Goal: Task Accomplishment & Management: Use online tool/utility

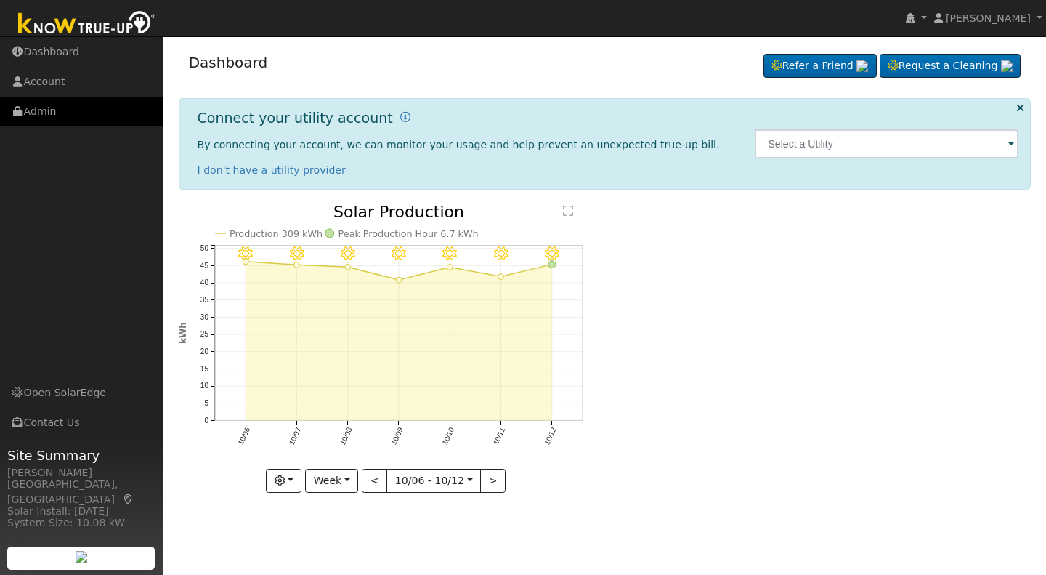
click at [45, 112] on link "Admin" at bounding box center [81, 112] width 163 height 30
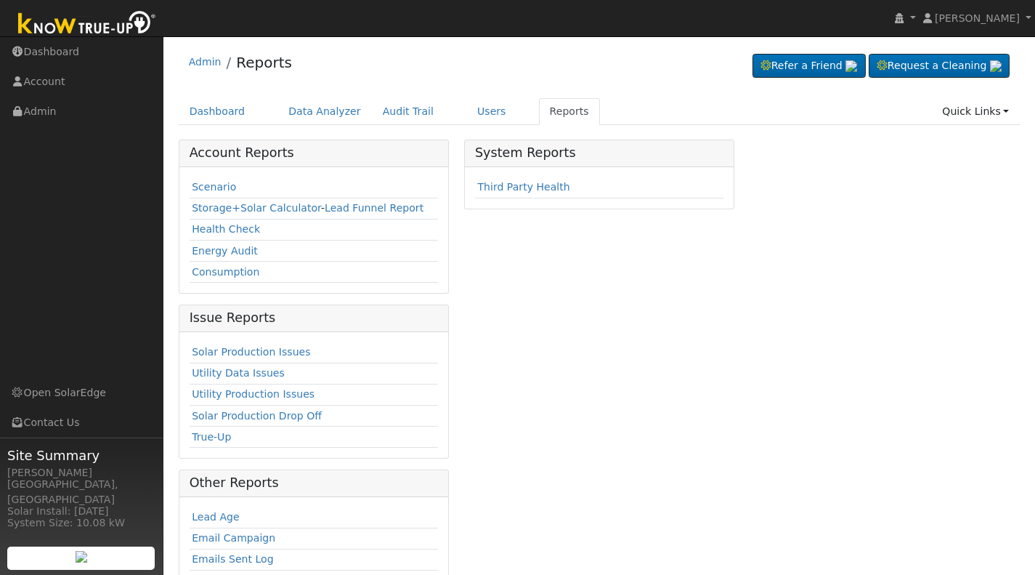
click at [206, 185] on link "Scenario" at bounding box center [214, 187] width 44 height 12
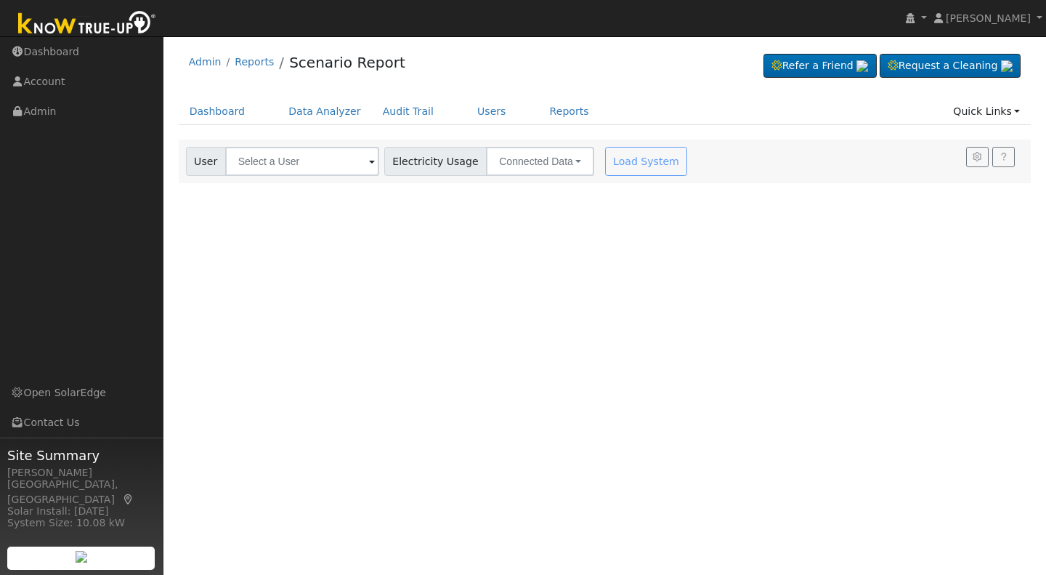
click at [369, 163] on span at bounding box center [372, 162] width 6 height 17
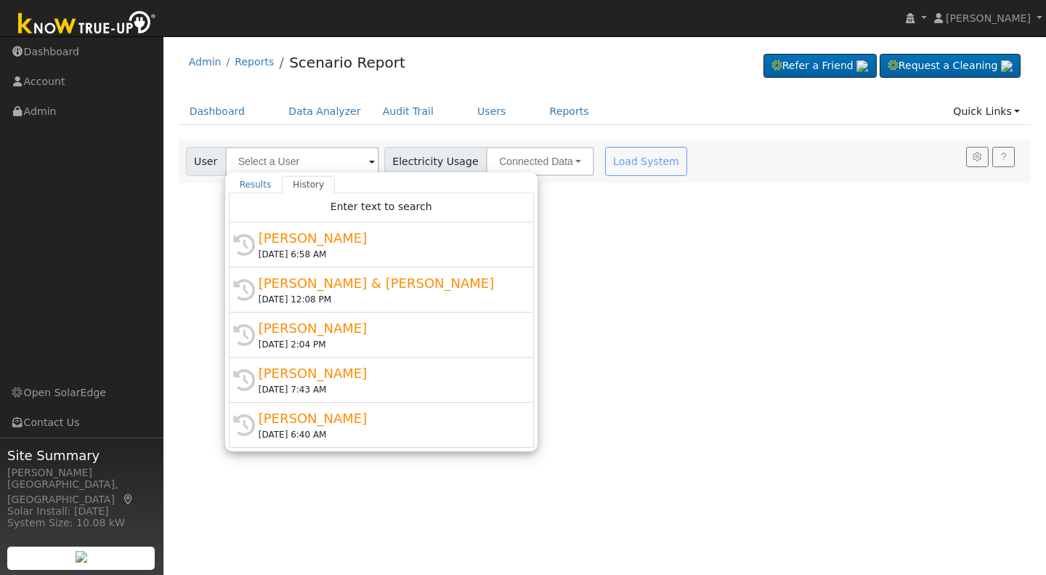
click at [369, 163] on span at bounding box center [372, 162] width 6 height 17
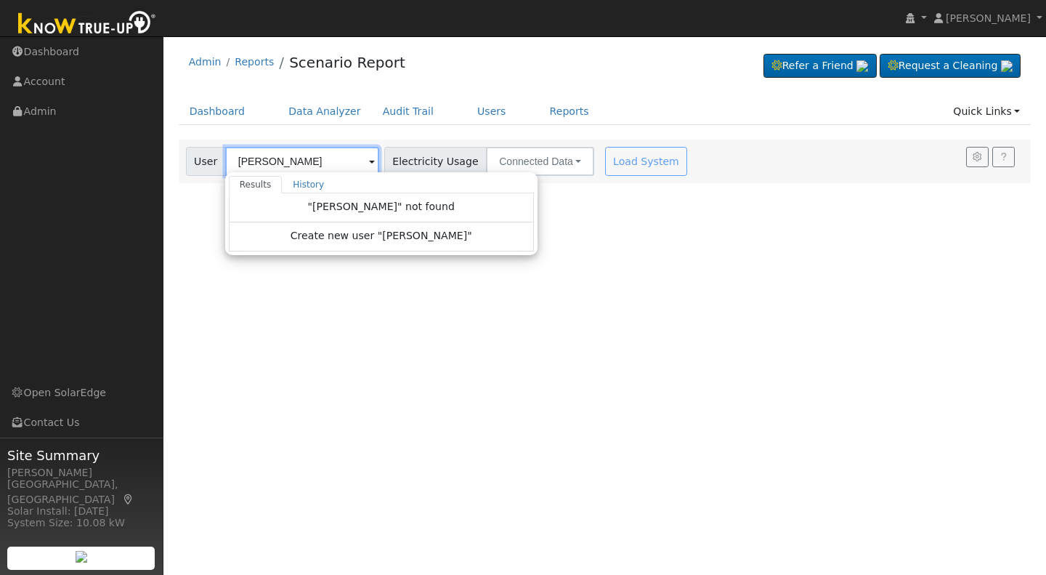
type input "[PERSON_NAME]"
click at [394, 238] on span "Create new user "Stephen Olson"" at bounding box center [382, 236] width 182 height 17
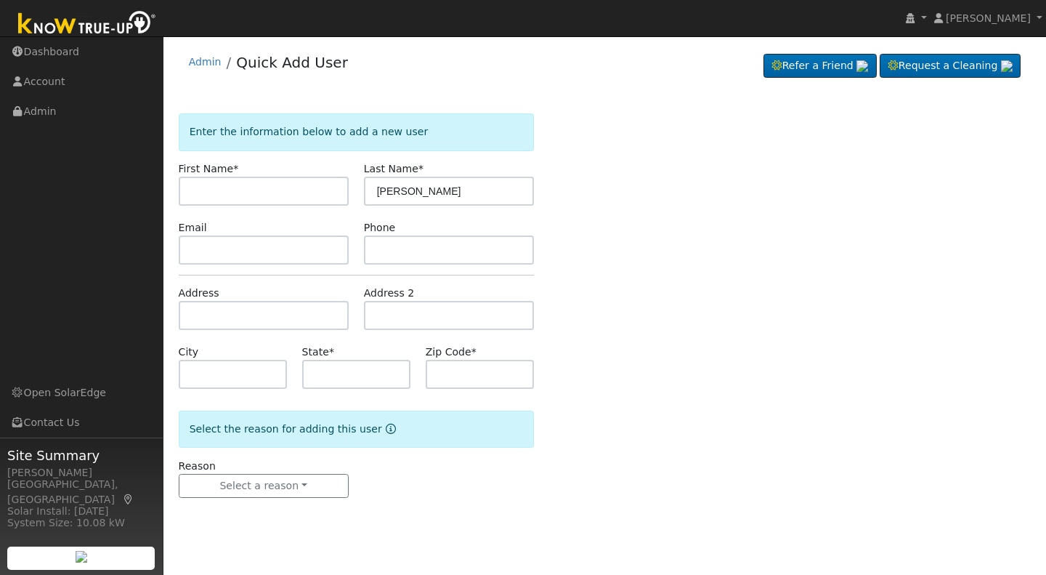
click at [225, 194] on input "text" at bounding box center [264, 191] width 170 height 29
type input "Stephen"
drag, startPoint x: 413, startPoint y: 188, endPoint x: 366, endPoint y: 191, distance: 47.3
click at [366, 191] on input "[PERSON_NAME]" at bounding box center [449, 191] width 170 height 29
type input "Olson"
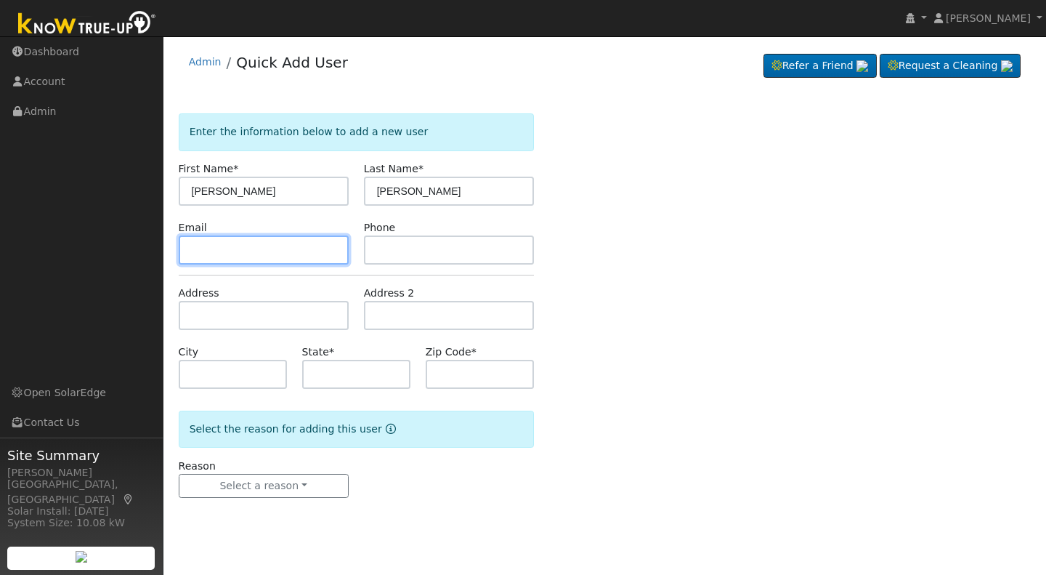
click at [186, 248] on input "text" at bounding box center [264, 249] width 170 height 29
type input "s.olson @gmail.com"
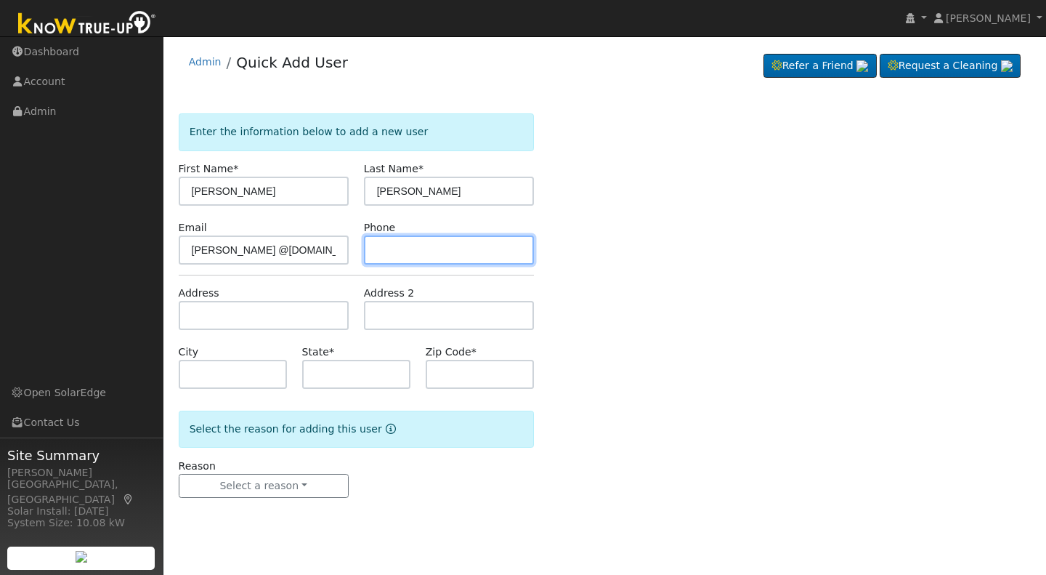
click at [382, 248] on input "text" at bounding box center [449, 249] width 170 height 29
type input "559-259-7895"
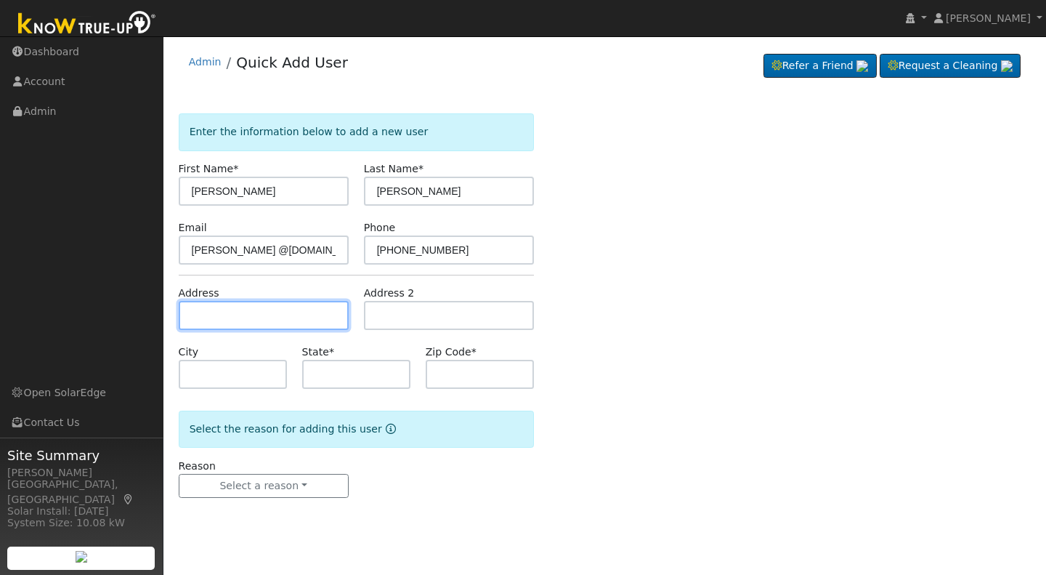
click at [195, 315] on input "text" at bounding box center [264, 315] width 170 height 29
type input "4001 East Buckingham Way"
type input "Fresno"
type input "CA"
type input "93726"
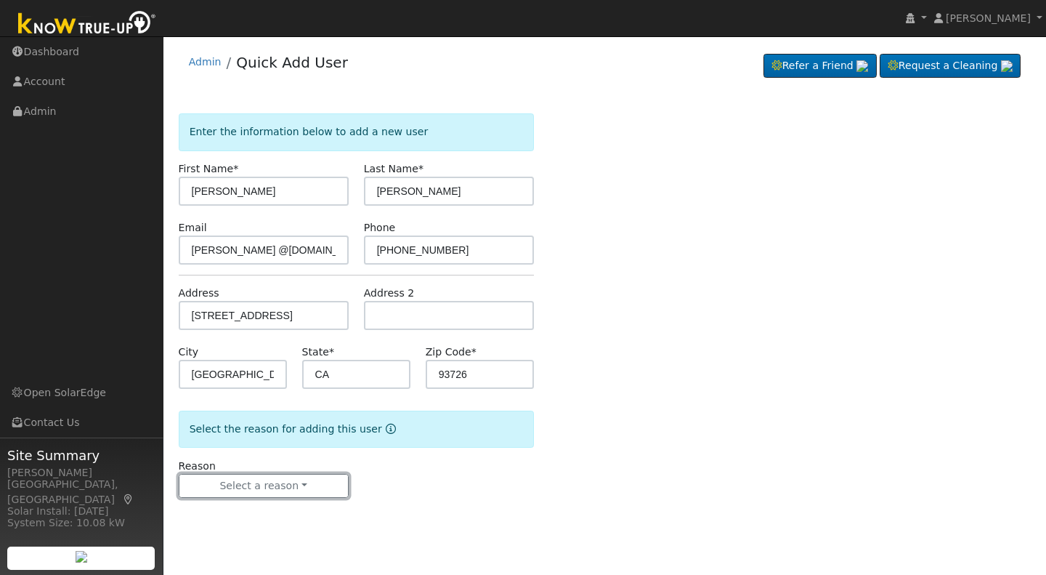
click at [249, 483] on button "Select a reason" at bounding box center [264, 486] width 170 height 25
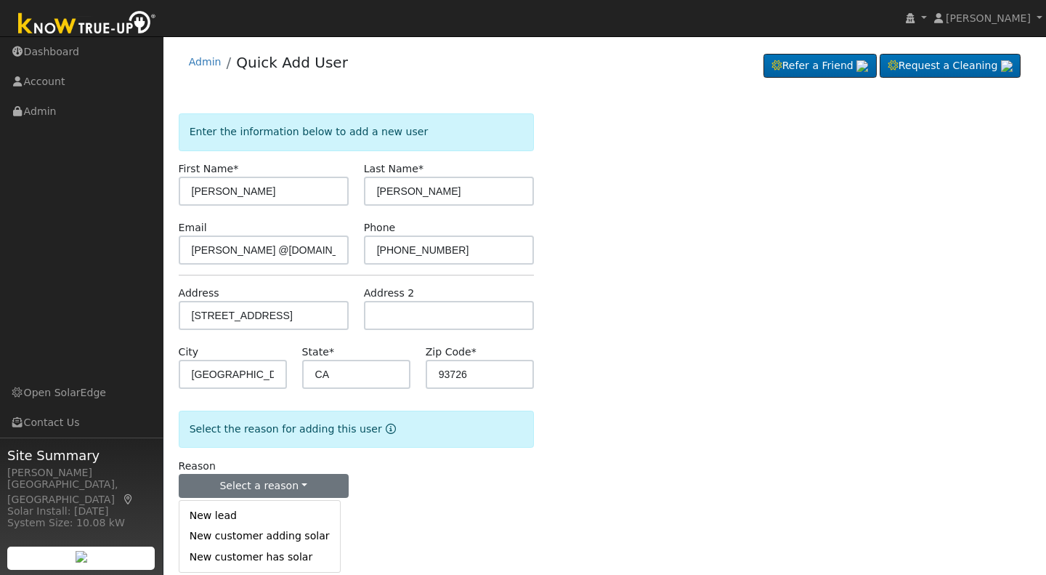
click at [222, 516] on link "New lead" at bounding box center [259, 516] width 161 height 20
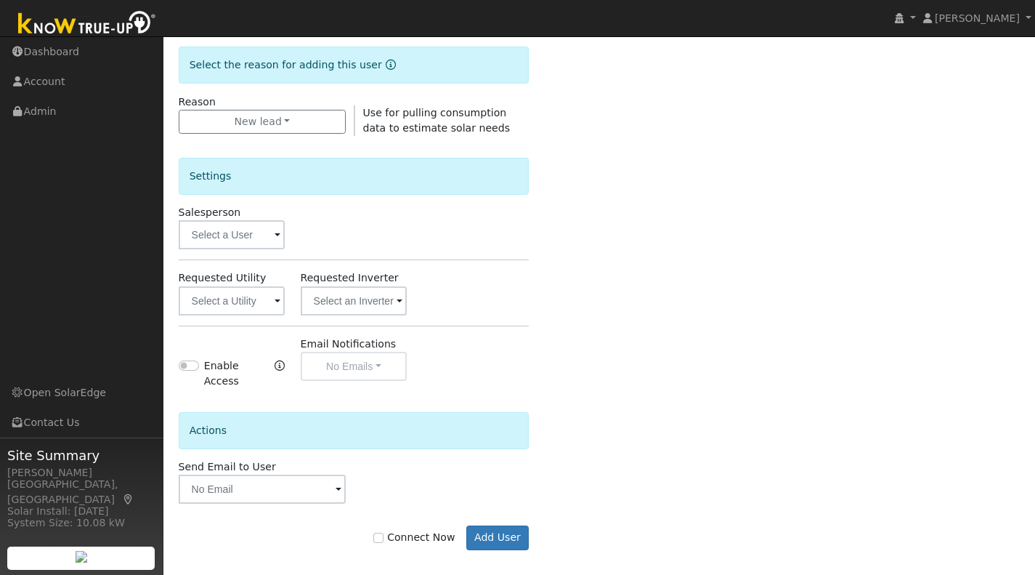
scroll to position [365, 0]
click at [500, 528] on button "Add User" at bounding box center [497, 537] width 63 height 25
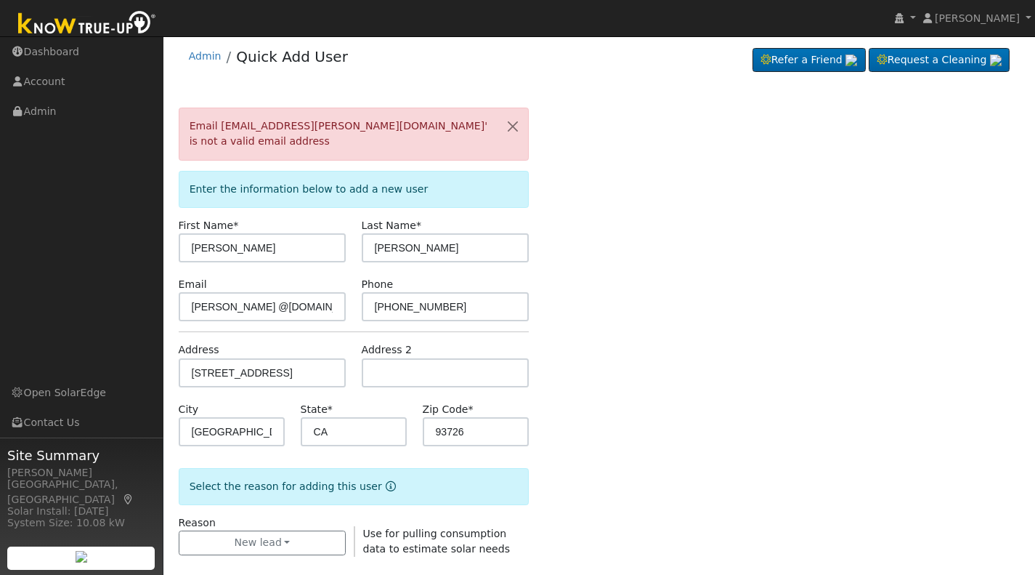
scroll to position [0, 0]
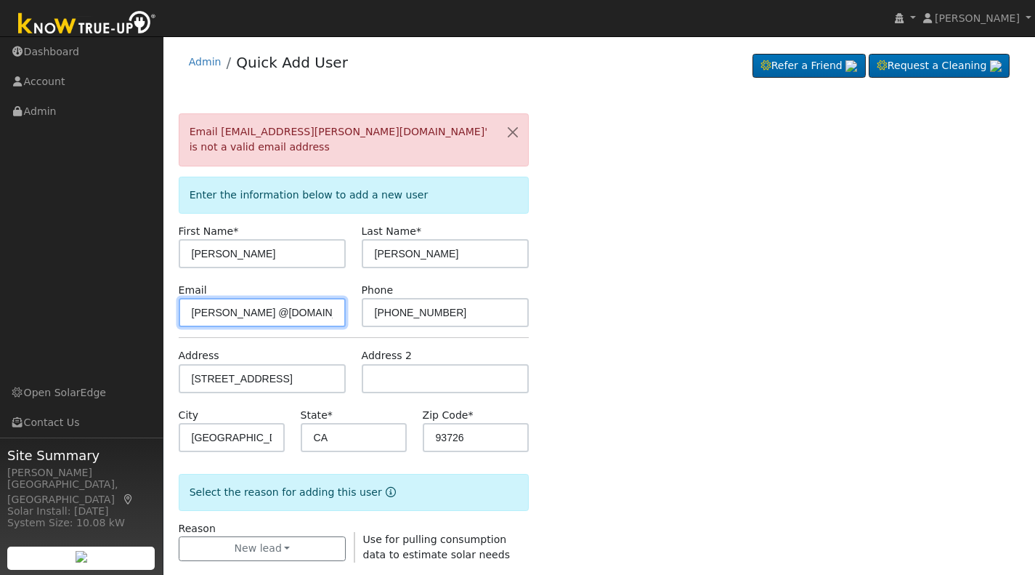
drag, startPoint x: 280, startPoint y: 295, endPoint x: 169, endPoint y: 296, distance: 111.2
click at [169, 296] on div "User Profile First name Last name Email Email Notifications No Emails No Emails…" at bounding box center [599, 524] width 872 height 977
type input "s.olson@gmail.com"
click at [627, 286] on div "Email 's.olson @gmail.com' is not a valid email address Enter the information b…" at bounding box center [600, 559] width 842 height 892
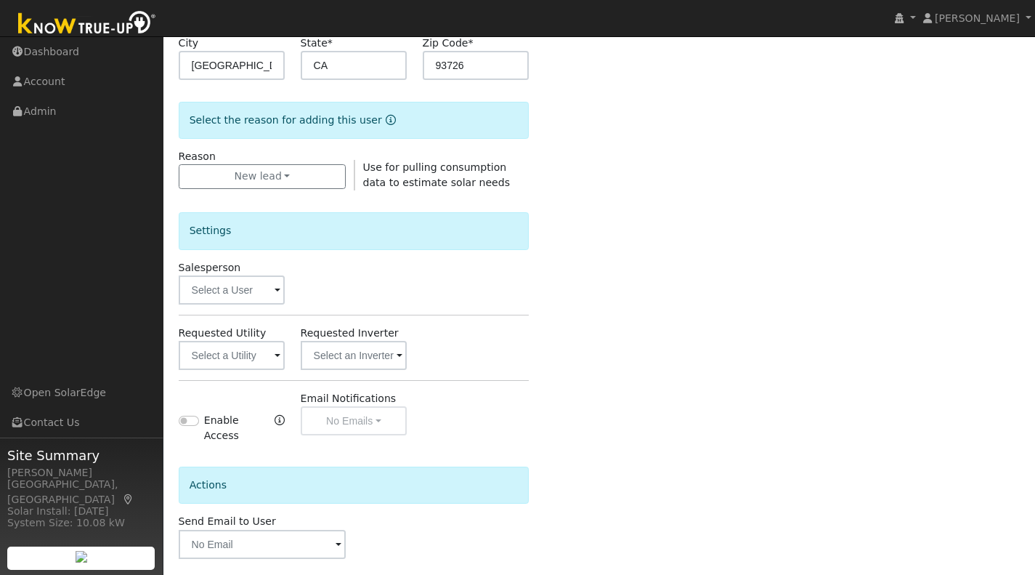
scroll to position [413, 0]
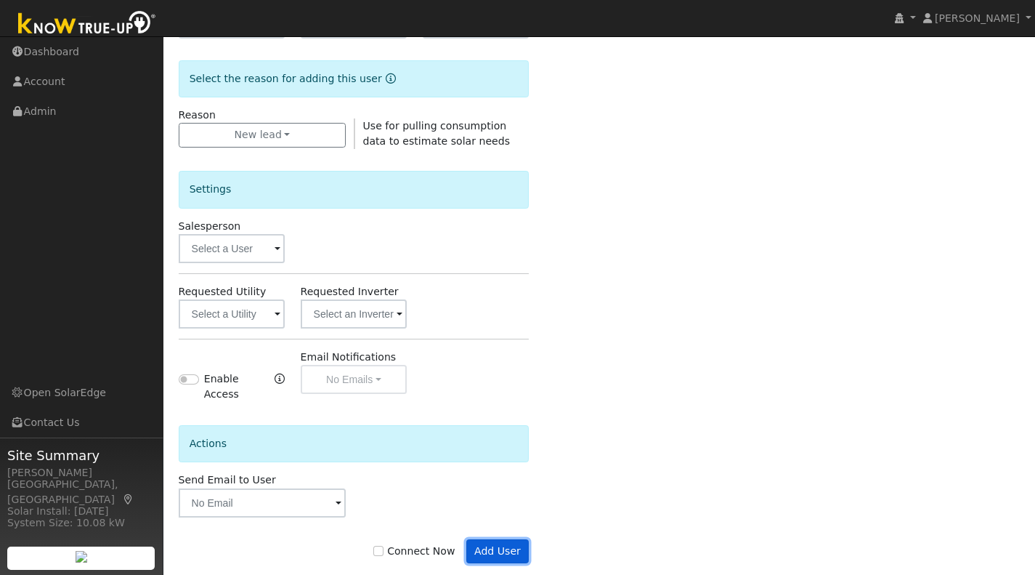
click at [491, 539] on button "Add User" at bounding box center [497, 551] width 63 height 25
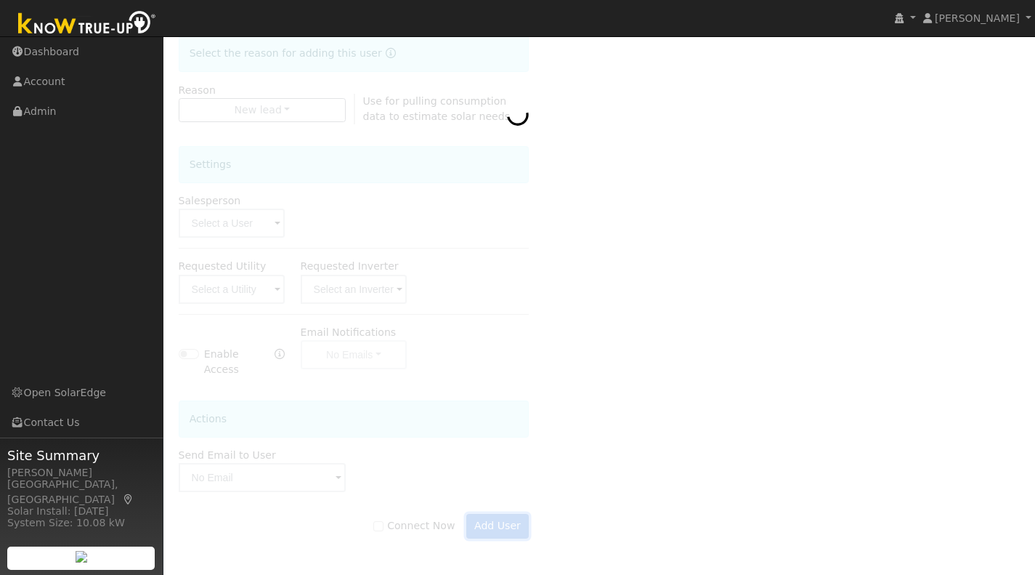
scroll to position [366, 0]
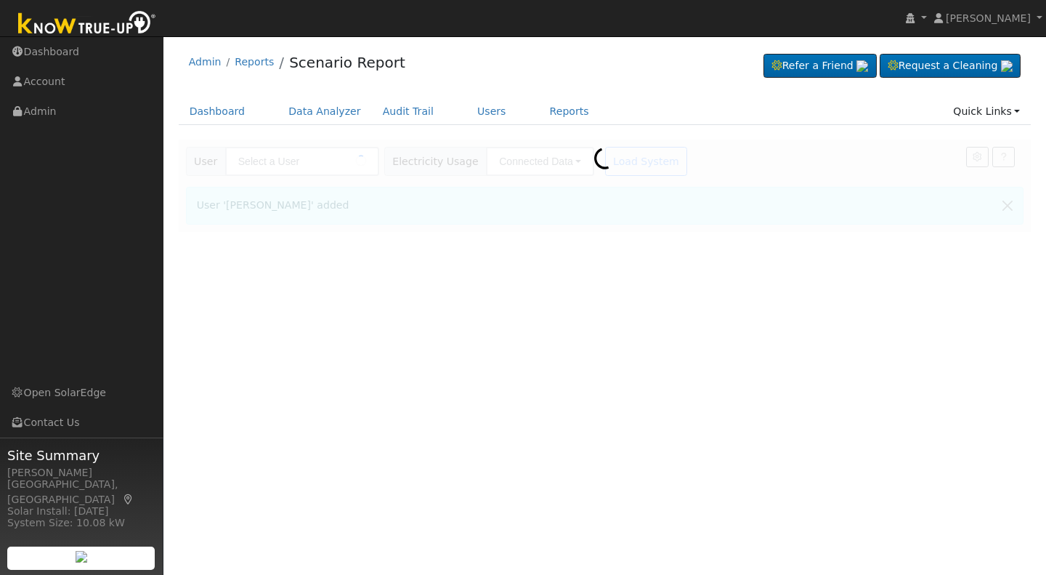
type input "[PERSON_NAME]"
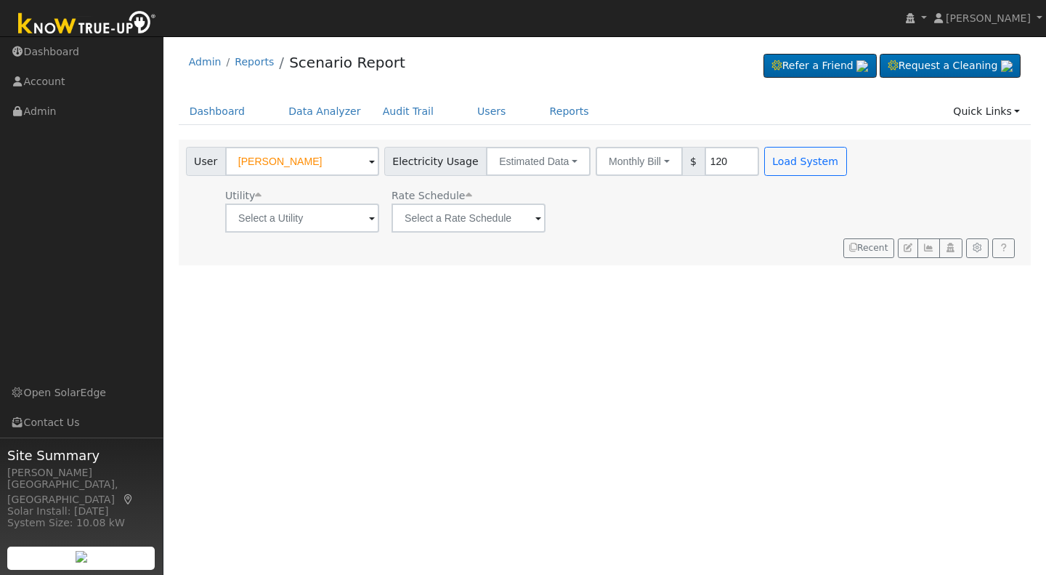
type input "120"
click at [772, 161] on button "Load System" at bounding box center [805, 161] width 83 height 29
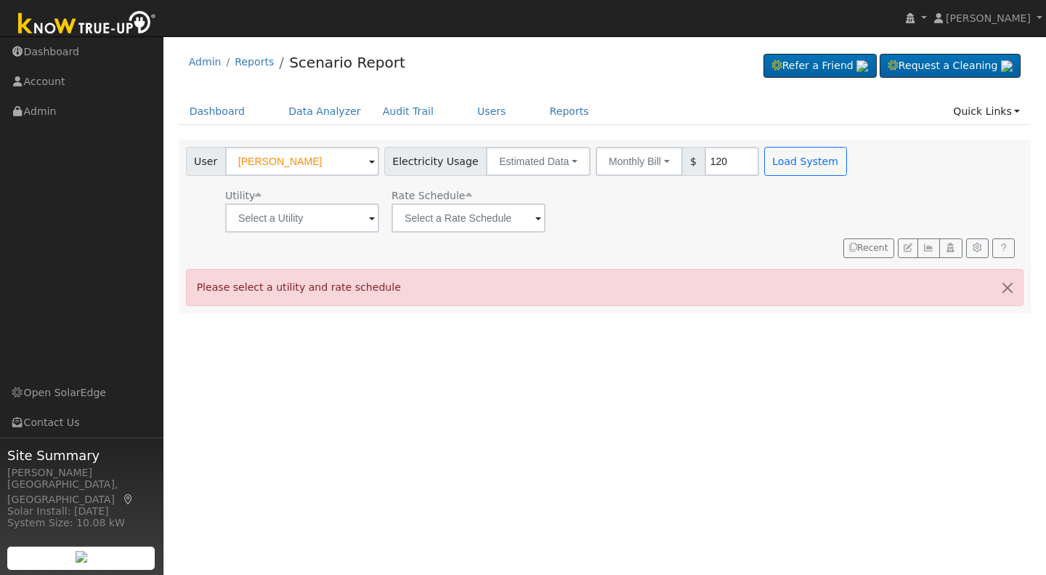
click at [369, 219] on span at bounding box center [372, 219] width 6 height 17
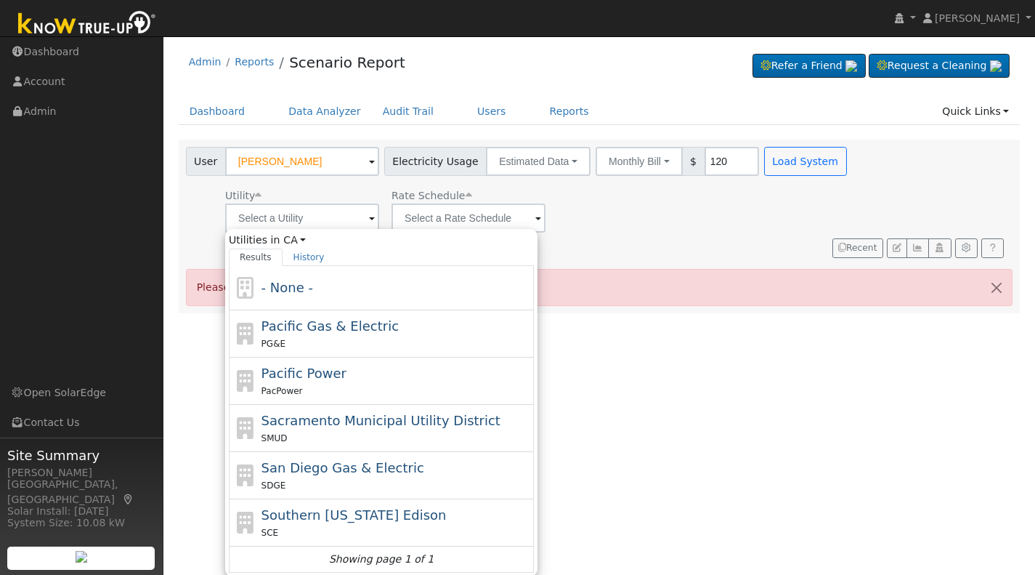
click at [277, 328] on span "Pacific Gas & Electric" at bounding box center [330, 325] width 137 height 15
type input "Pacific Gas & Electric"
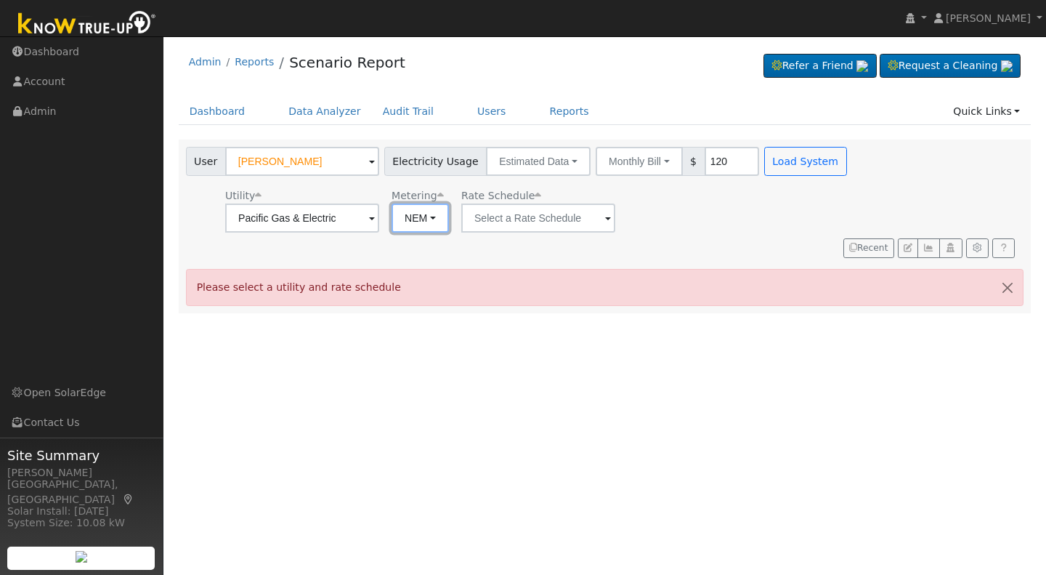
click at [430, 217] on button "NEM" at bounding box center [420, 217] width 57 height 29
click at [411, 272] on link "NBT" at bounding box center [439, 271] width 101 height 20
type input "E-ELEC"
click at [680, 218] on button "ACC Plus" at bounding box center [665, 217] width 79 height 29
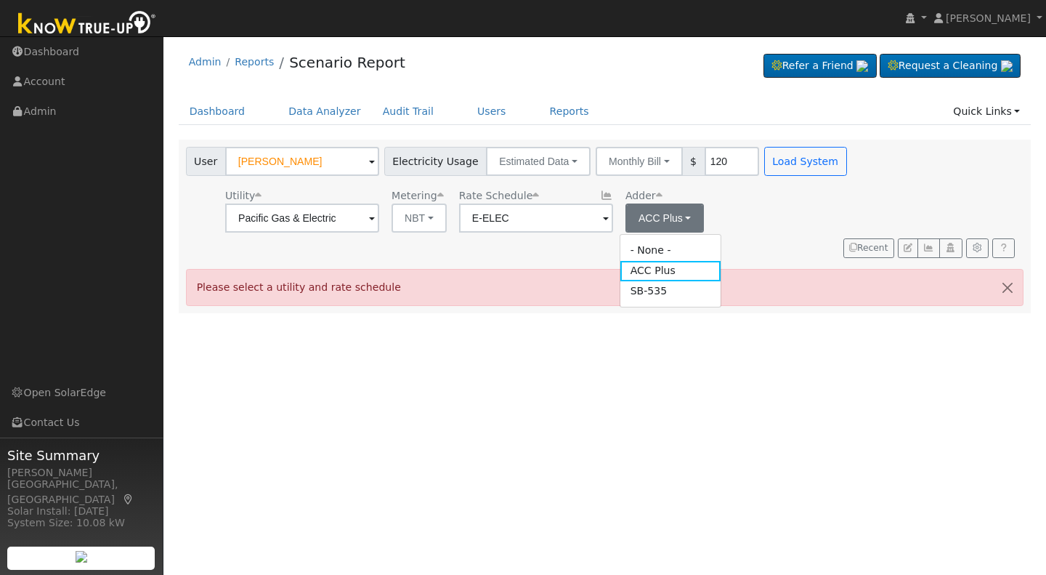
click at [638, 296] on link "SB-535" at bounding box center [671, 291] width 101 height 20
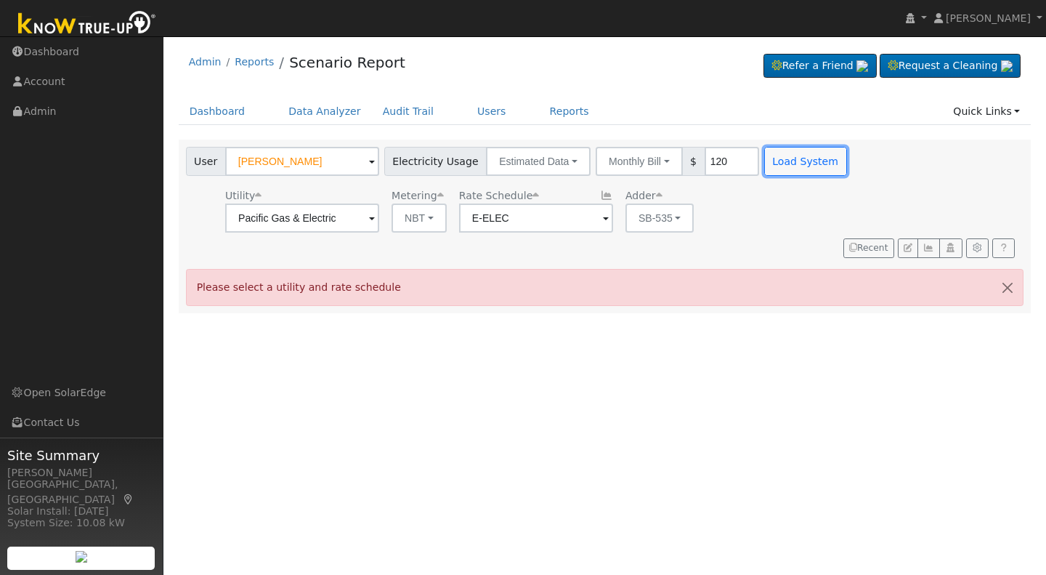
click at [791, 163] on button "Load System" at bounding box center [805, 161] width 83 height 29
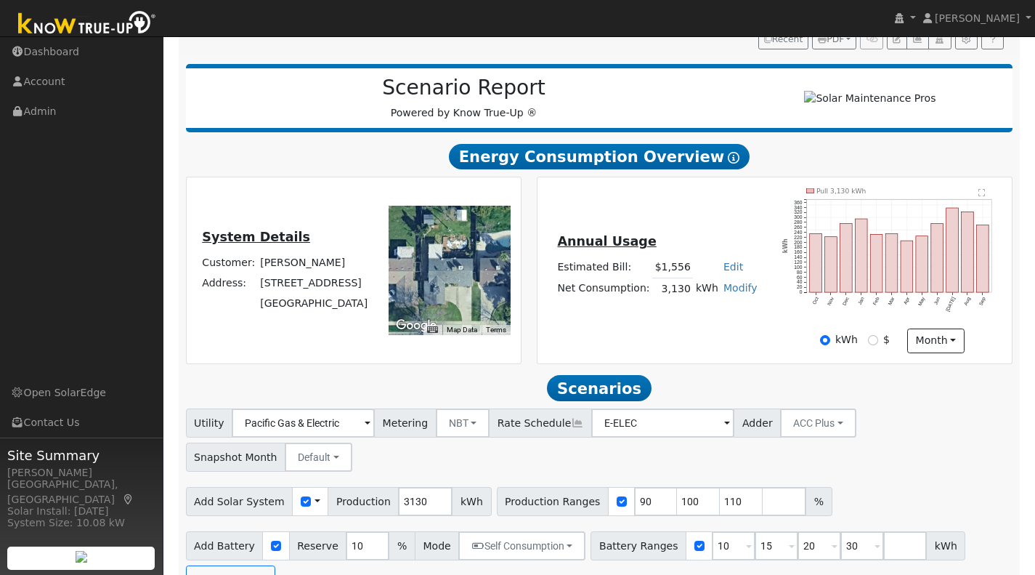
scroll to position [187, 0]
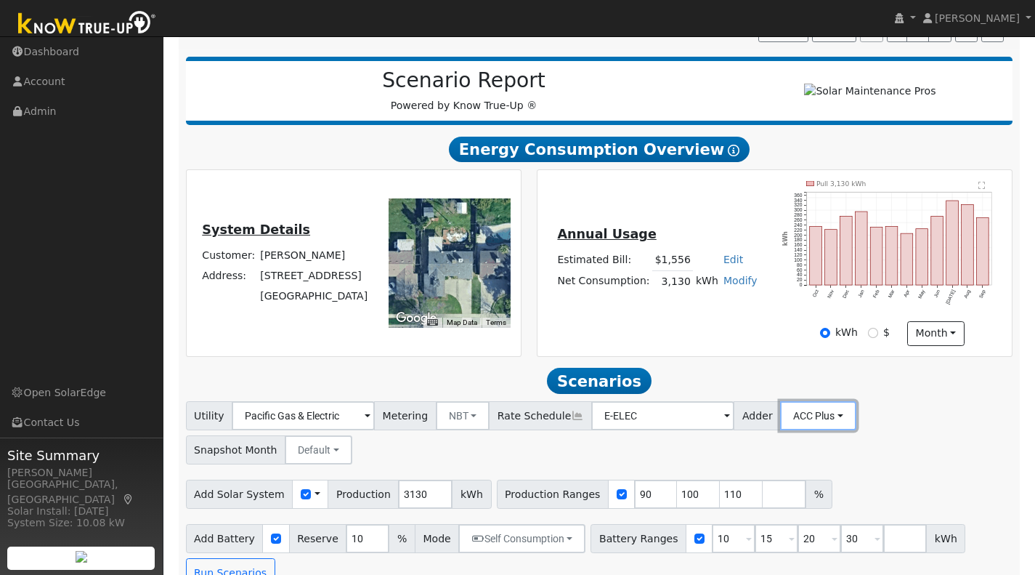
click at [812, 424] on button "ACC Plus" at bounding box center [818, 415] width 76 height 29
click at [763, 497] on link "SB-535" at bounding box center [800, 489] width 101 height 20
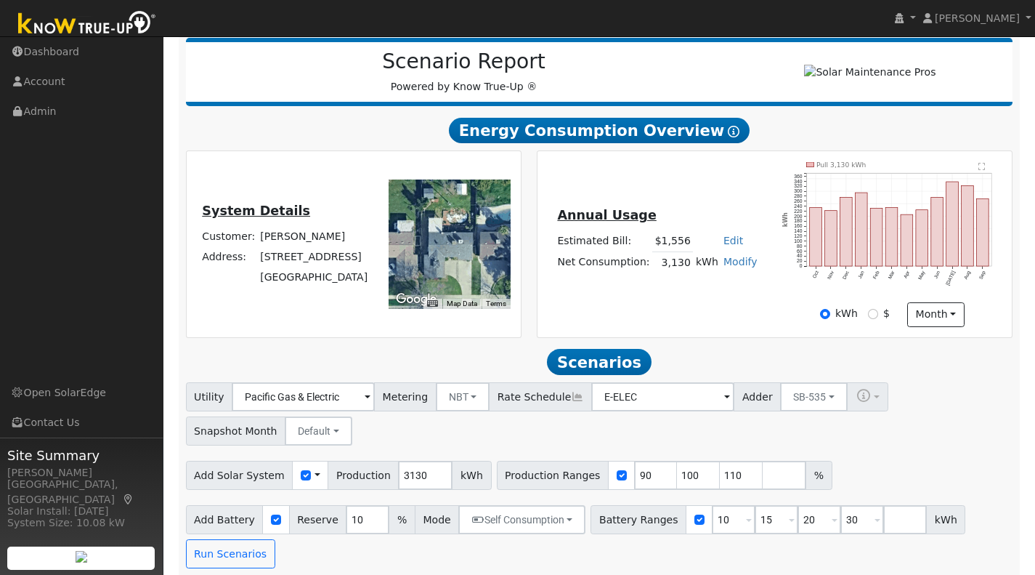
scroll to position [221, 0]
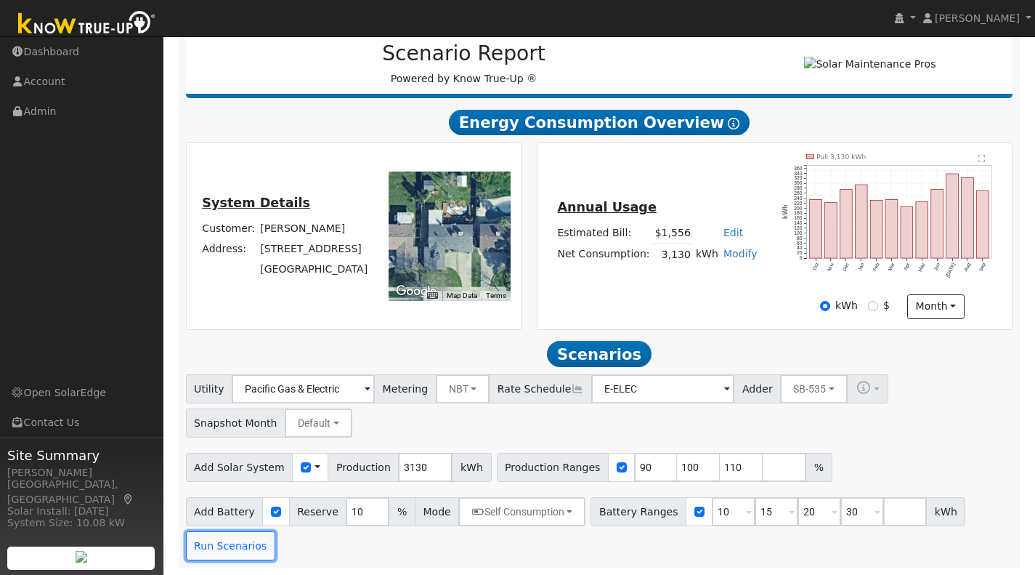
click at [235, 542] on button "Run Scenarios" at bounding box center [230, 545] width 89 height 29
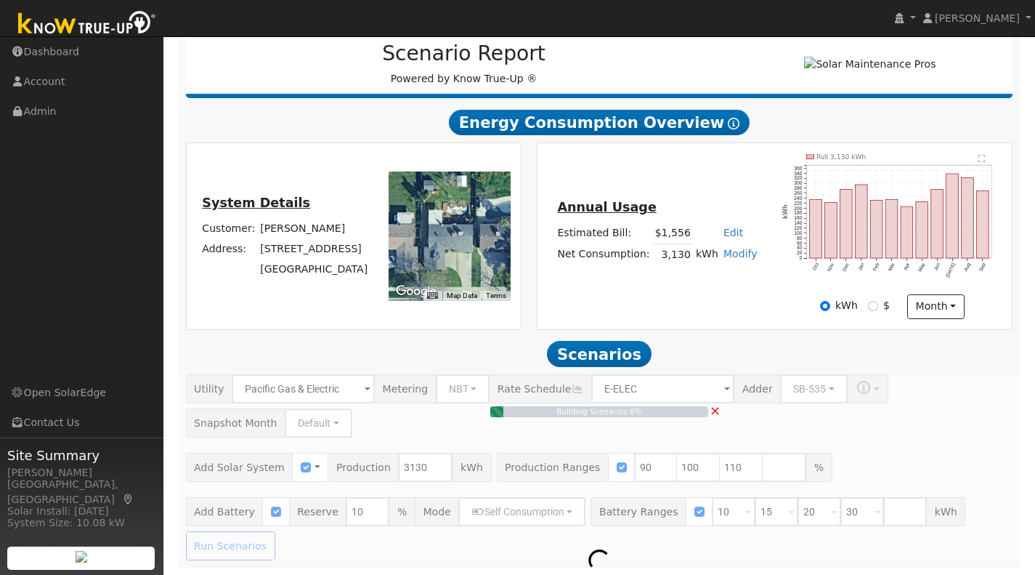
click at [736, 468] on div "Building Scenarios 6% ×" at bounding box center [599, 467] width 843 height 186
click at [709, 412] on div "Building Scenarios 23% ×" at bounding box center [599, 467] width 843 height 186
click at [716, 412] on span "×" at bounding box center [715, 410] width 11 height 15
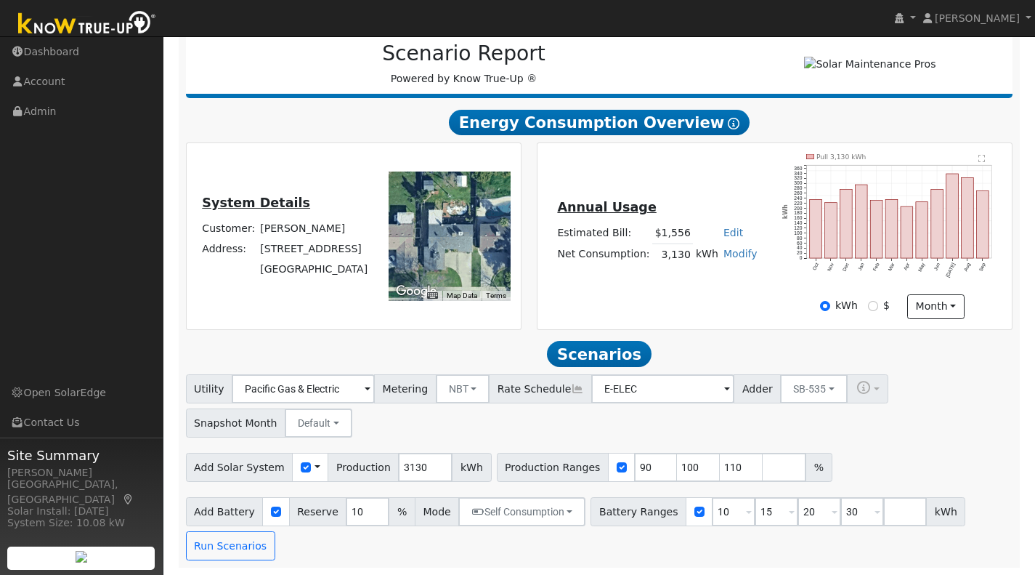
click at [718, 412] on div "Utility Pacific Gas & Electric Metering NBT NEM NBT Rate Schedule E-ELEC Adder …" at bounding box center [599, 403] width 833 height 68
click at [763, 467] on input "number" at bounding box center [785, 467] width 44 height 29
type input "125"
click at [219, 552] on button "Run Scenarios" at bounding box center [230, 545] width 89 height 29
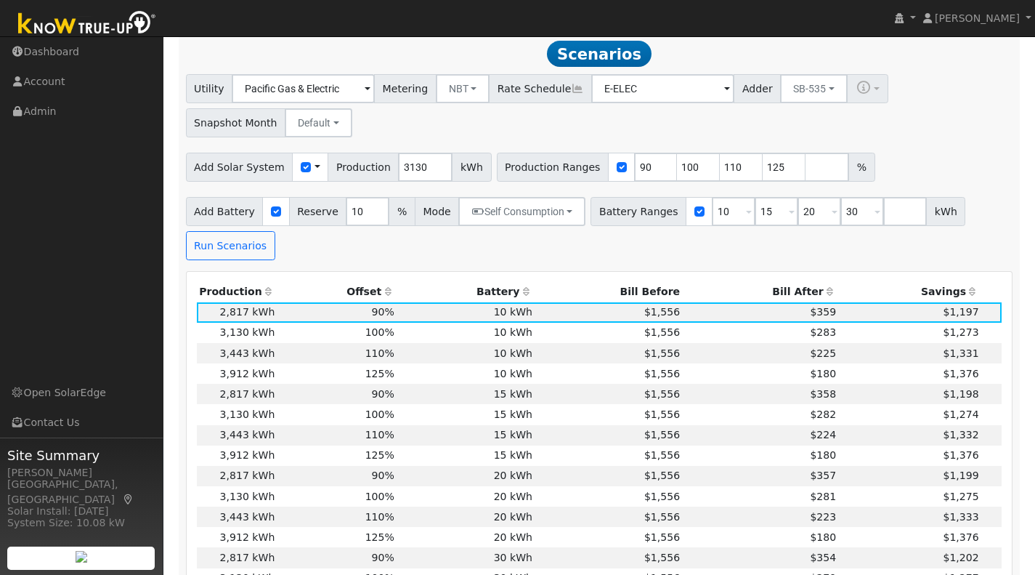
scroll to position [517, 0]
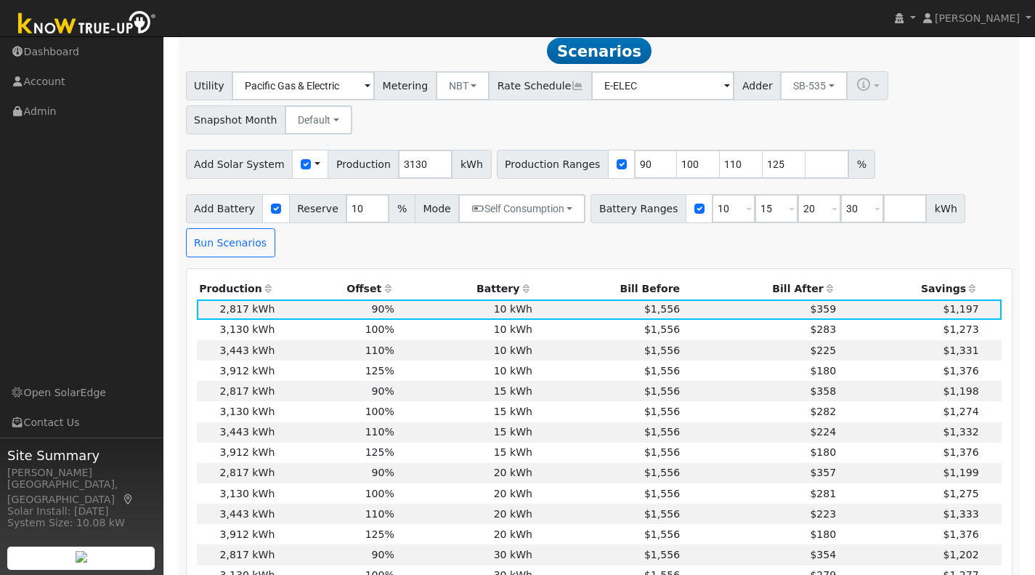
click at [415, 381] on td "10 kWh" at bounding box center [466, 370] width 138 height 20
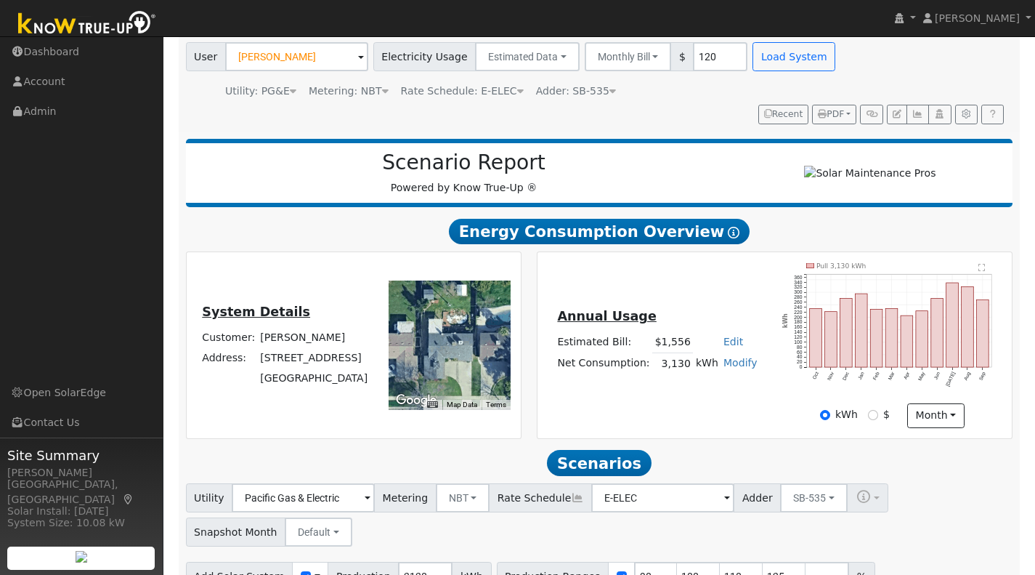
scroll to position [0, 0]
